Goal: Navigation & Orientation: Find specific page/section

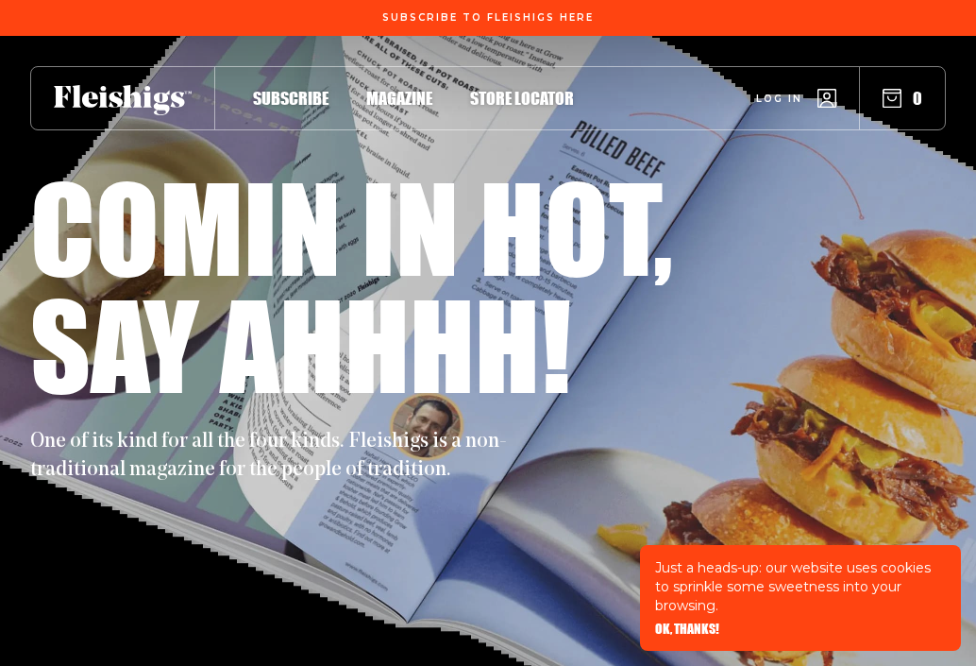
click at [790, 92] on span "Log in" at bounding box center [779, 84] width 46 height 14
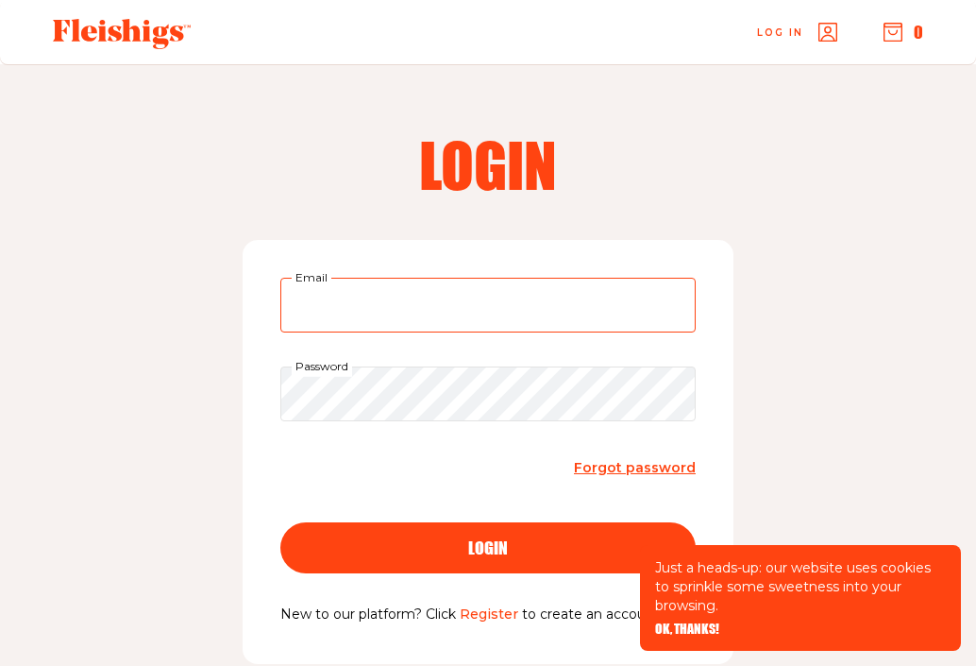
type input "Nechamaheller@gmail.com"
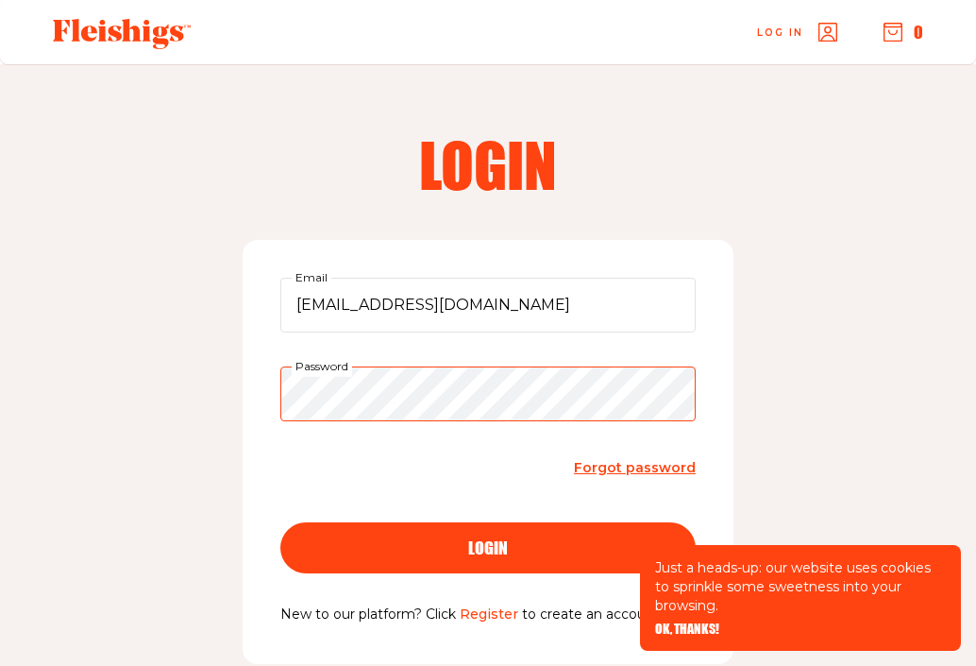
click at [488, 546] on button "login" at bounding box center [487, 547] width 415 height 51
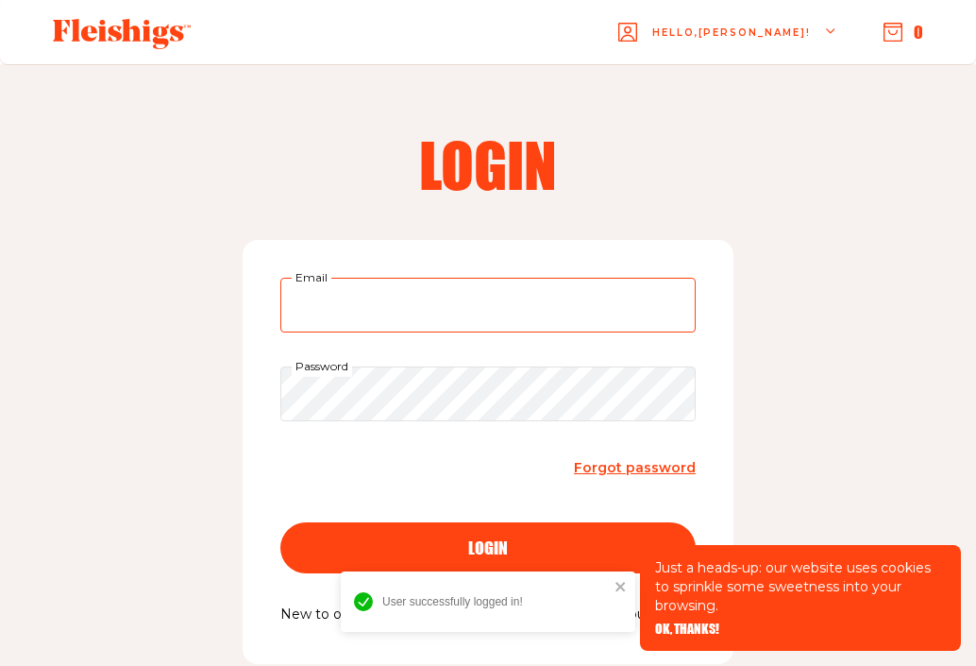
type input "Nechamaheller@gmail.com"
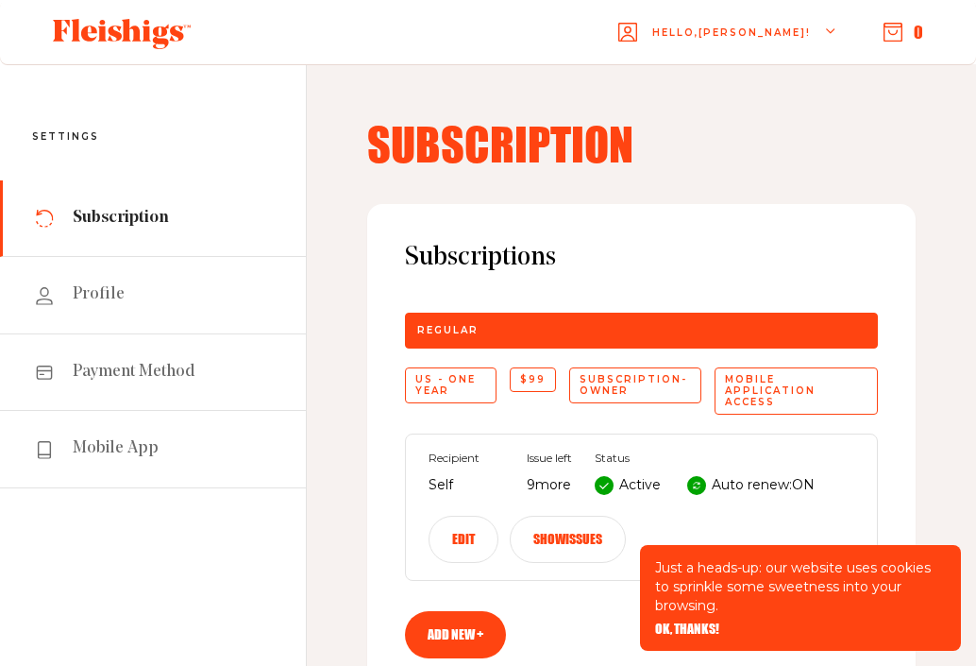
click at [828, 29] on use "button" at bounding box center [830, 30] width 8 height 5
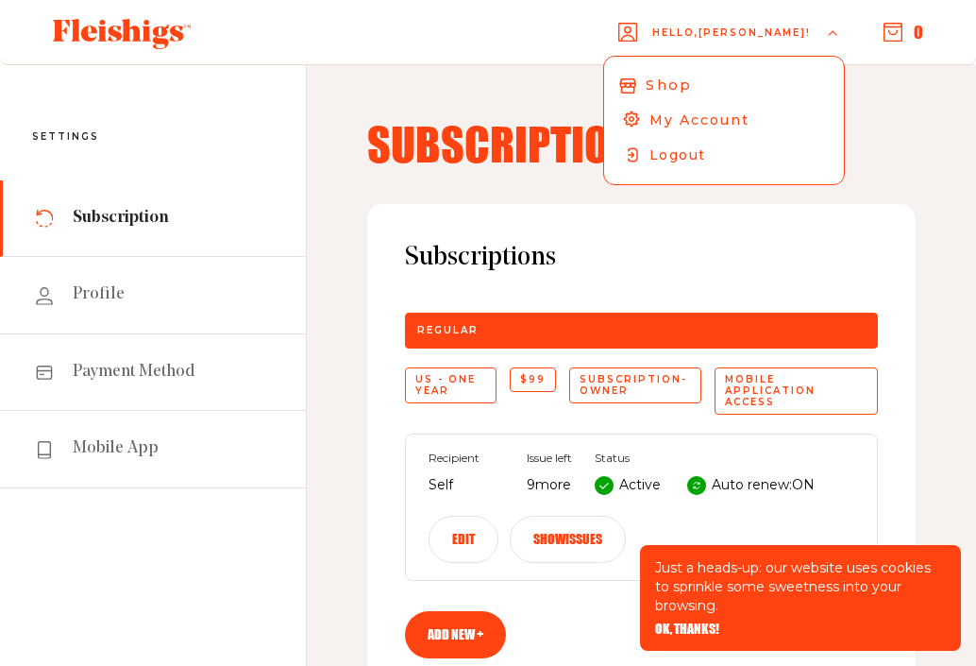
click at [737, 80] on link "Shop" at bounding box center [725, 85] width 252 height 37
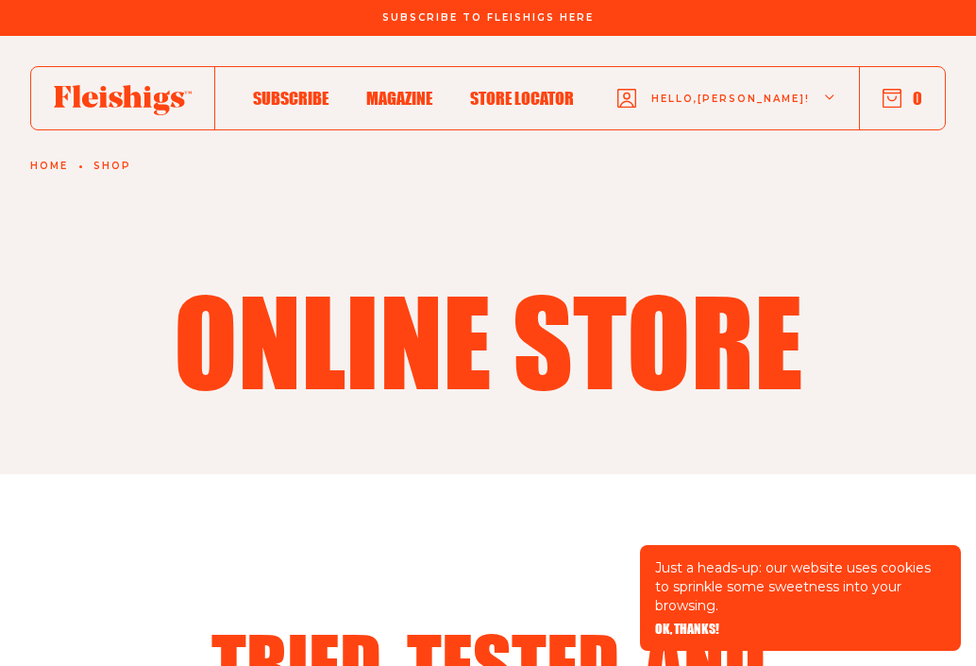
click at [425, 89] on span "Magazine" at bounding box center [399, 78] width 66 height 21
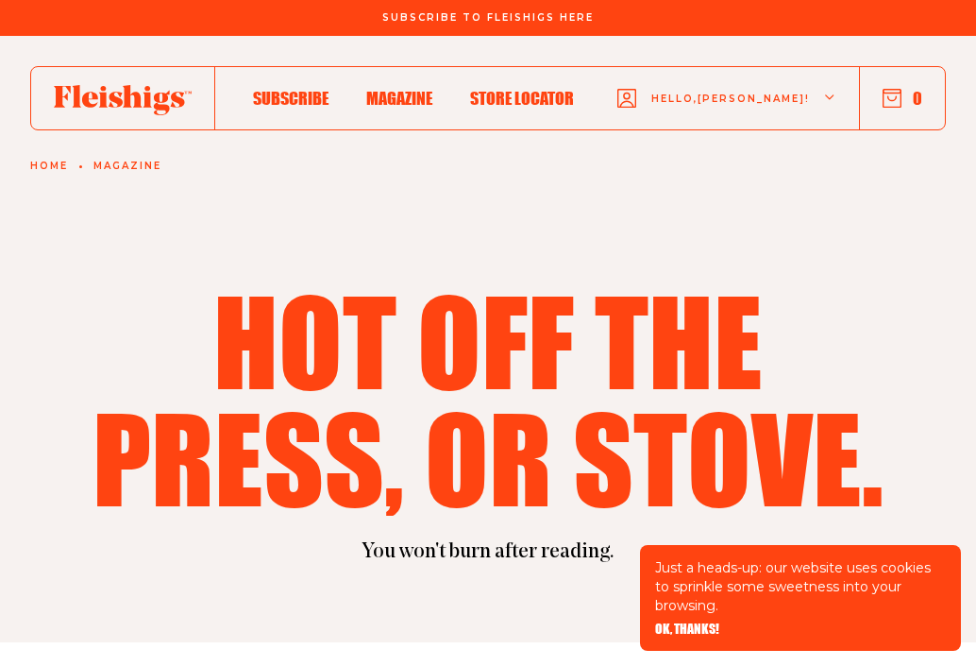
click at [502, 89] on span "Store locator" at bounding box center [522, 78] width 104 height 21
